Goal: Find specific page/section: Find specific page/section

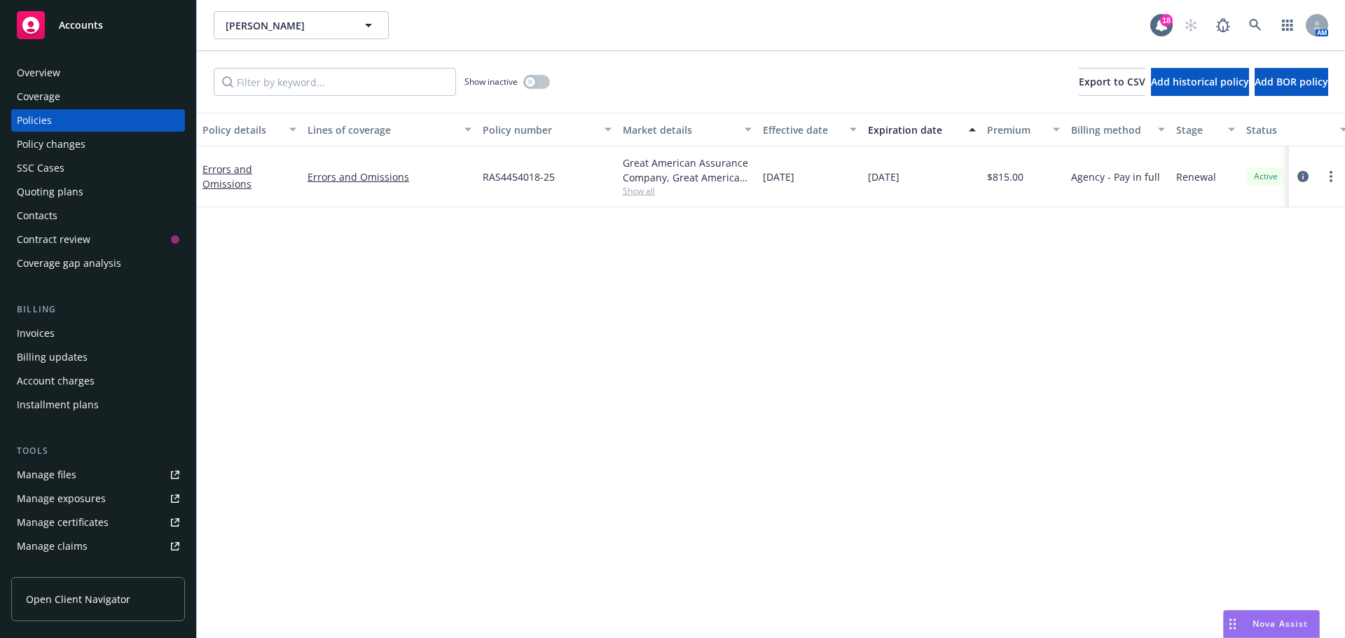
click at [1321, 182] on div at bounding box center [1317, 176] width 45 height 17
click at [1331, 179] on icon "more" at bounding box center [1331, 176] width 3 height 11
click at [1260, 383] on link "Copy logging email" at bounding box center [1256, 373] width 165 height 28
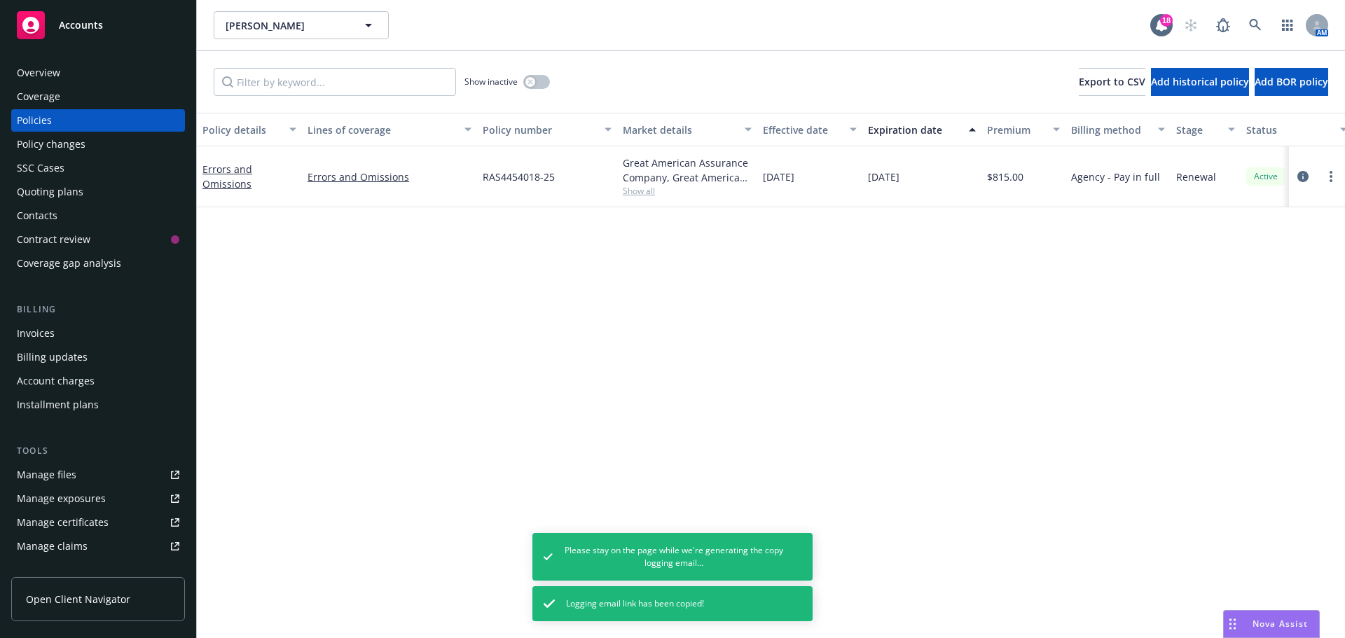
click at [80, 64] on div "Overview" at bounding box center [98, 73] width 163 height 22
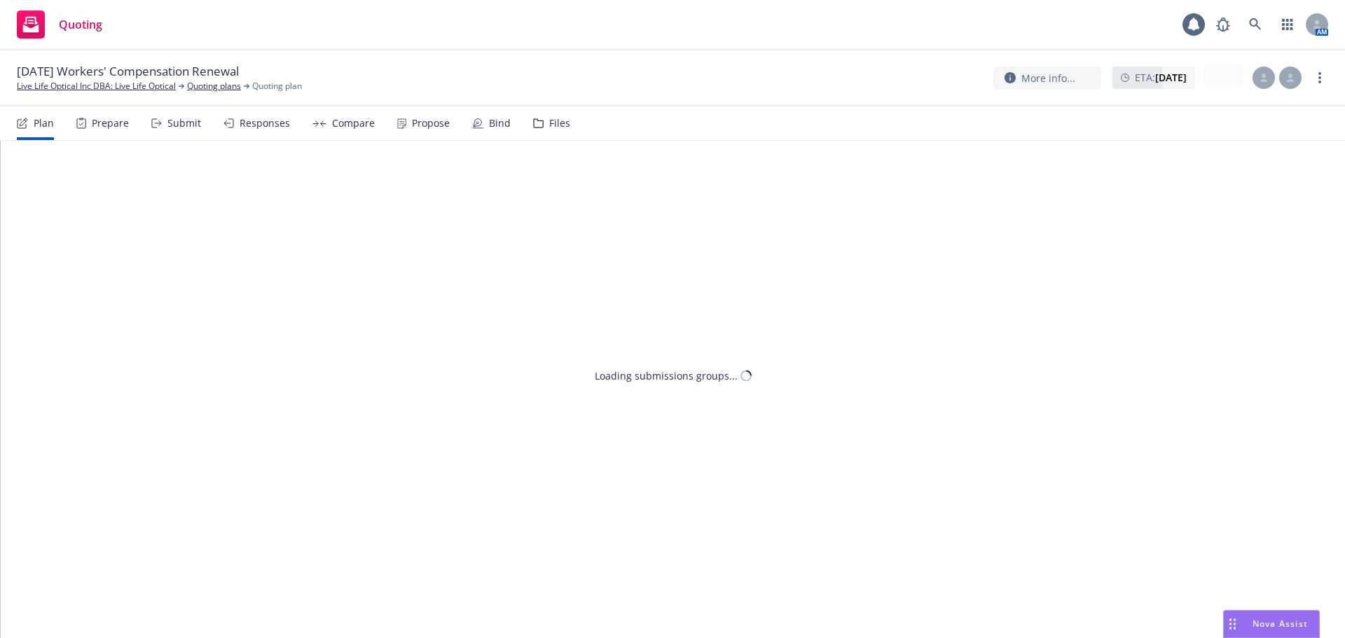
click at [1327, 81] on link "more" at bounding box center [1320, 77] width 17 height 17
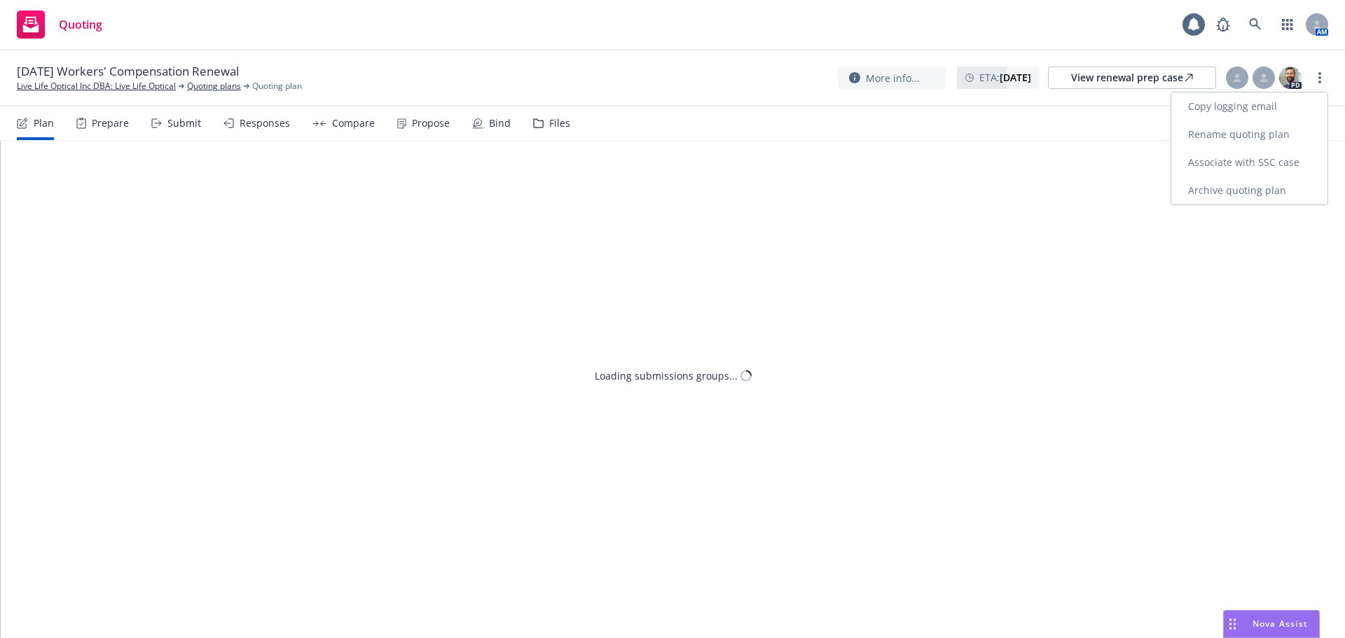
drag, startPoint x: 1288, startPoint y: 106, endPoint x: 1314, endPoint y: 172, distance: 71.4
click at [1288, 106] on link "Copy logging email" at bounding box center [1249, 106] width 156 height 28
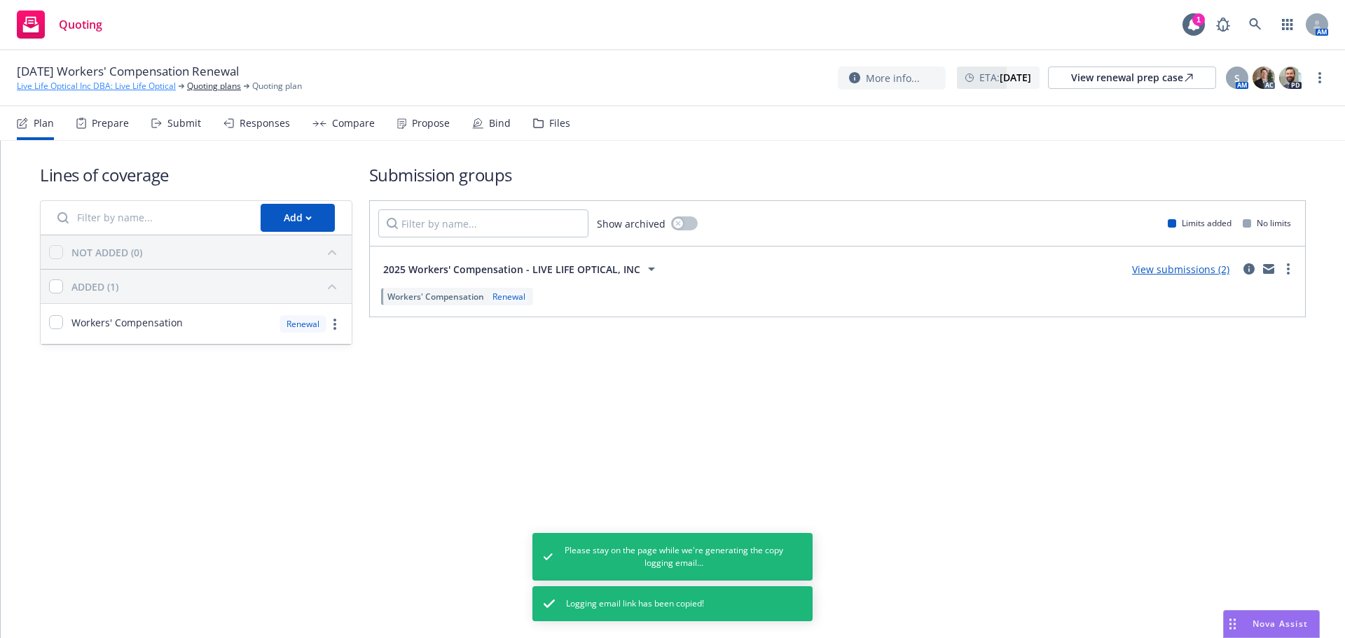
click at [53, 83] on link "Live Life Optical Inc DBA: Live Life Optical" at bounding box center [96, 86] width 159 height 13
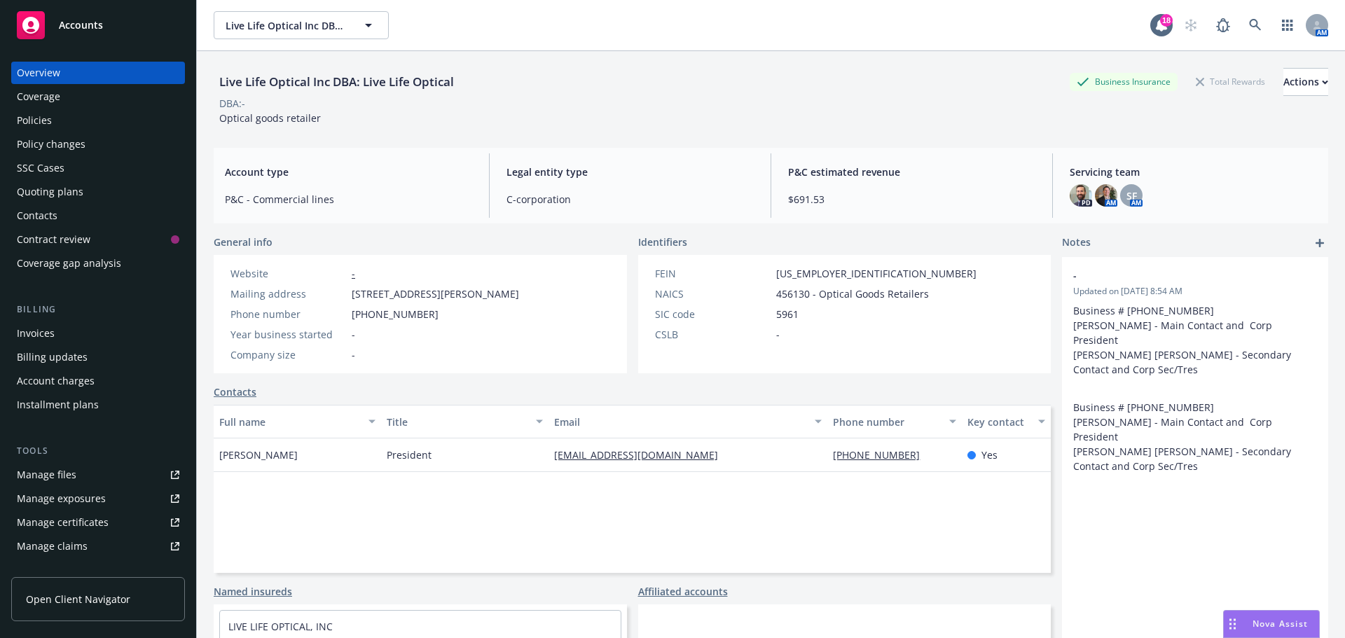
click at [52, 121] on div "Policies" at bounding box center [98, 120] width 163 height 22
